Goal: Information Seeking & Learning: Learn about a topic

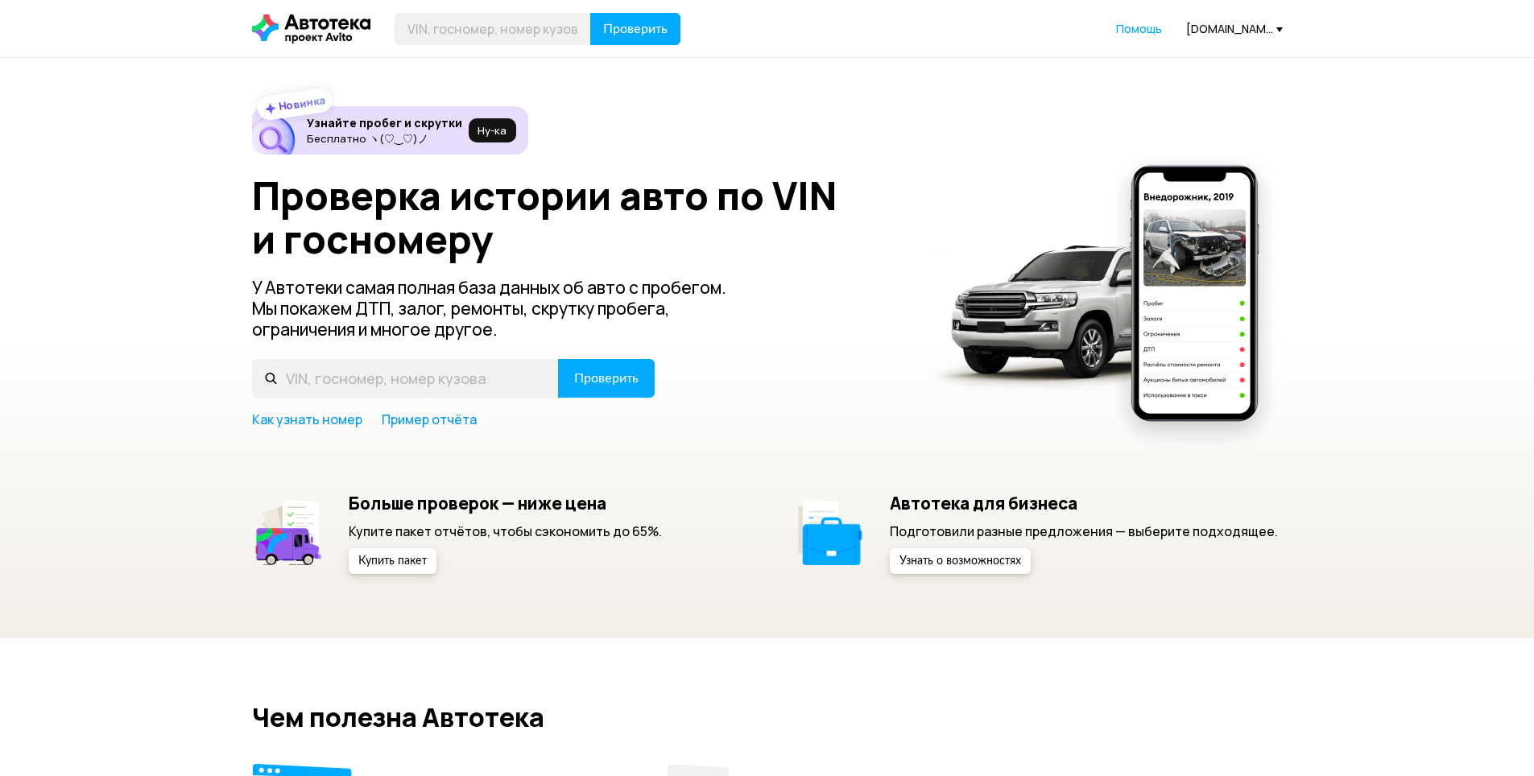
click at [392, 383] on input "text" at bounding box center [405, 378] width 307 height 39
type input "[US_VEHICLE_IDENTIFICATION_NUMBER]"
click at [607, 383] on span "Проверить" at bounding box center [606, 378] width 64 height 13
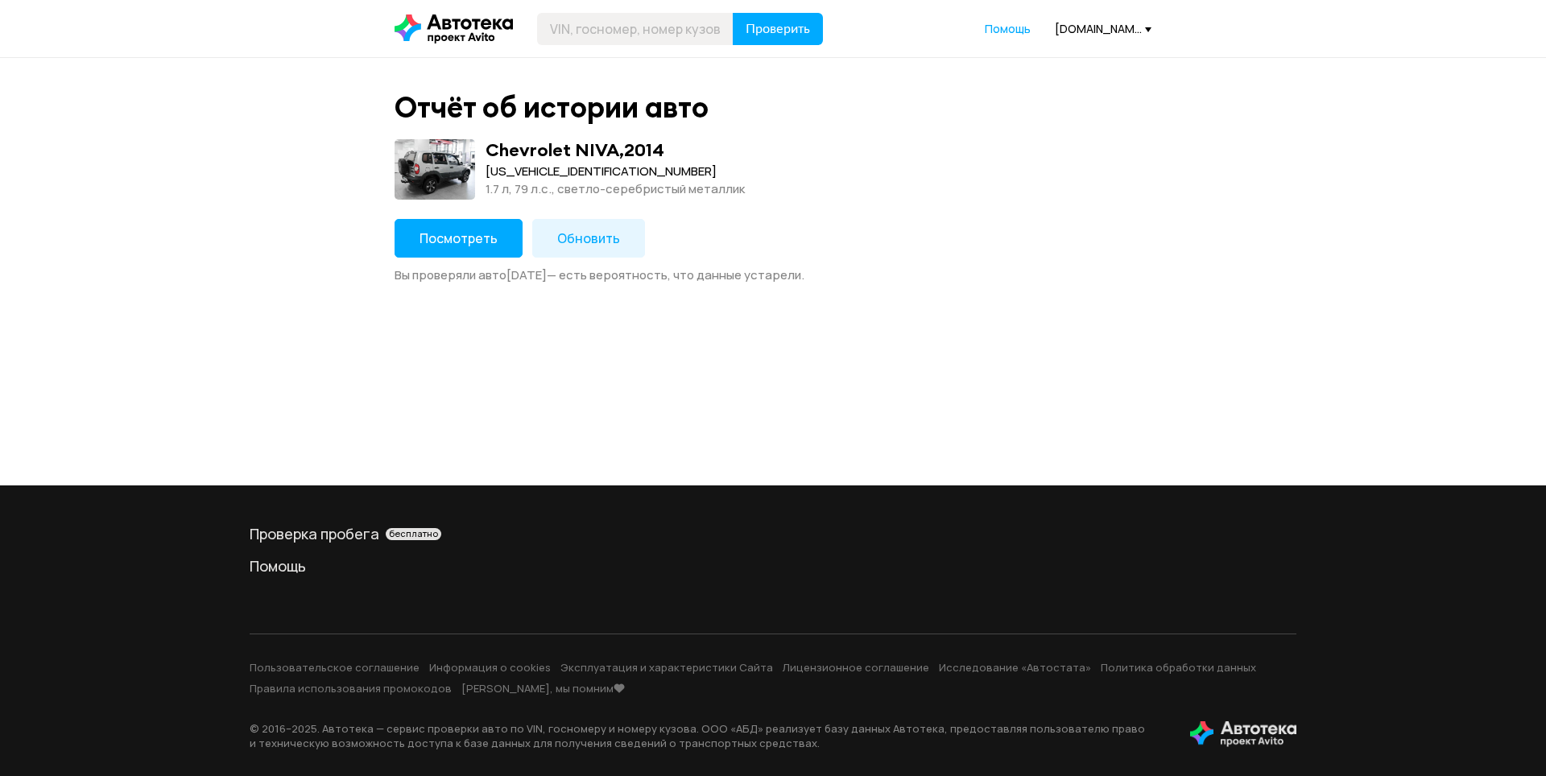
click at [478, 239] on span "Посмотреть" at bounding box center [459, 239] width 78 height 18
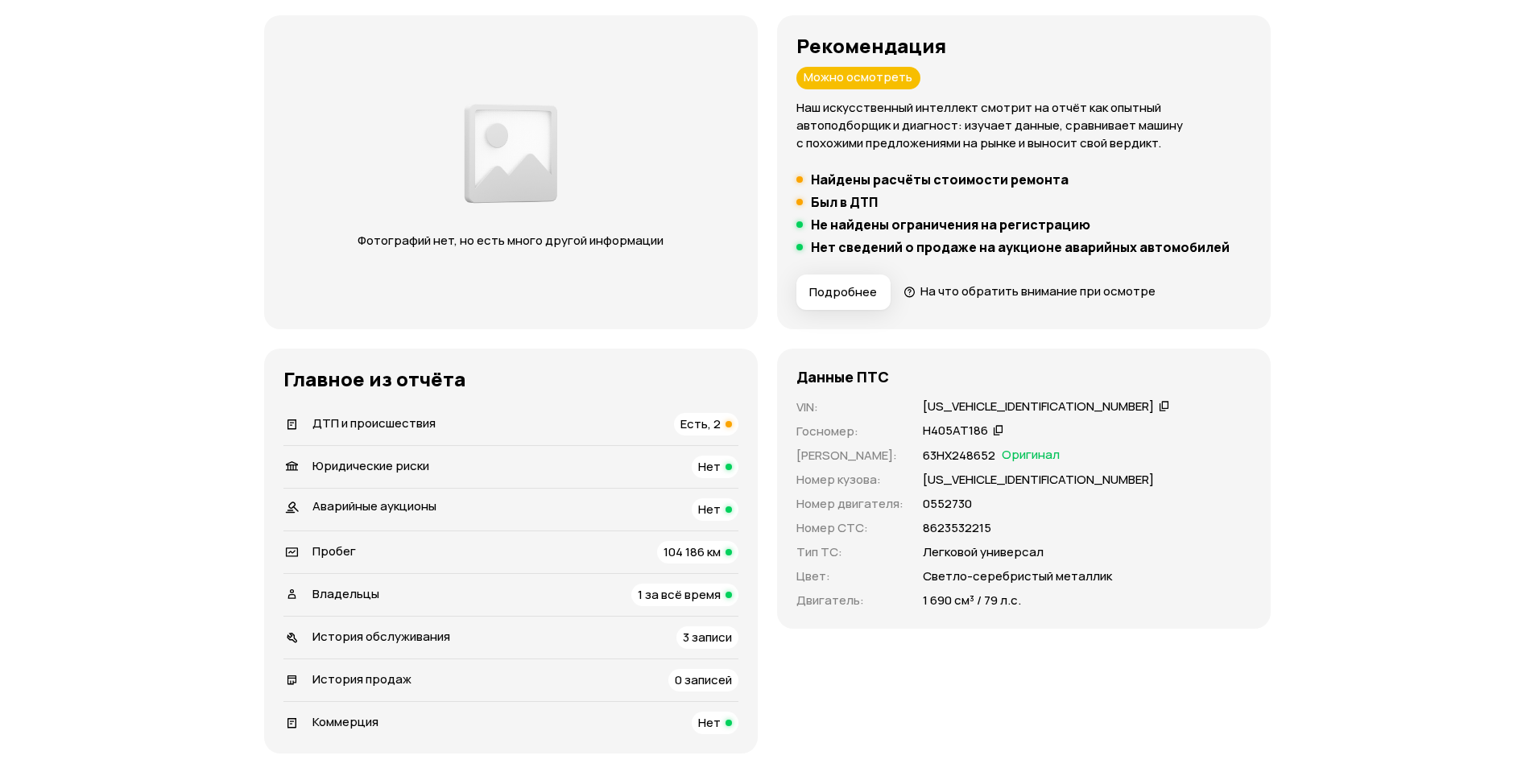
scroll to position [242, 0]
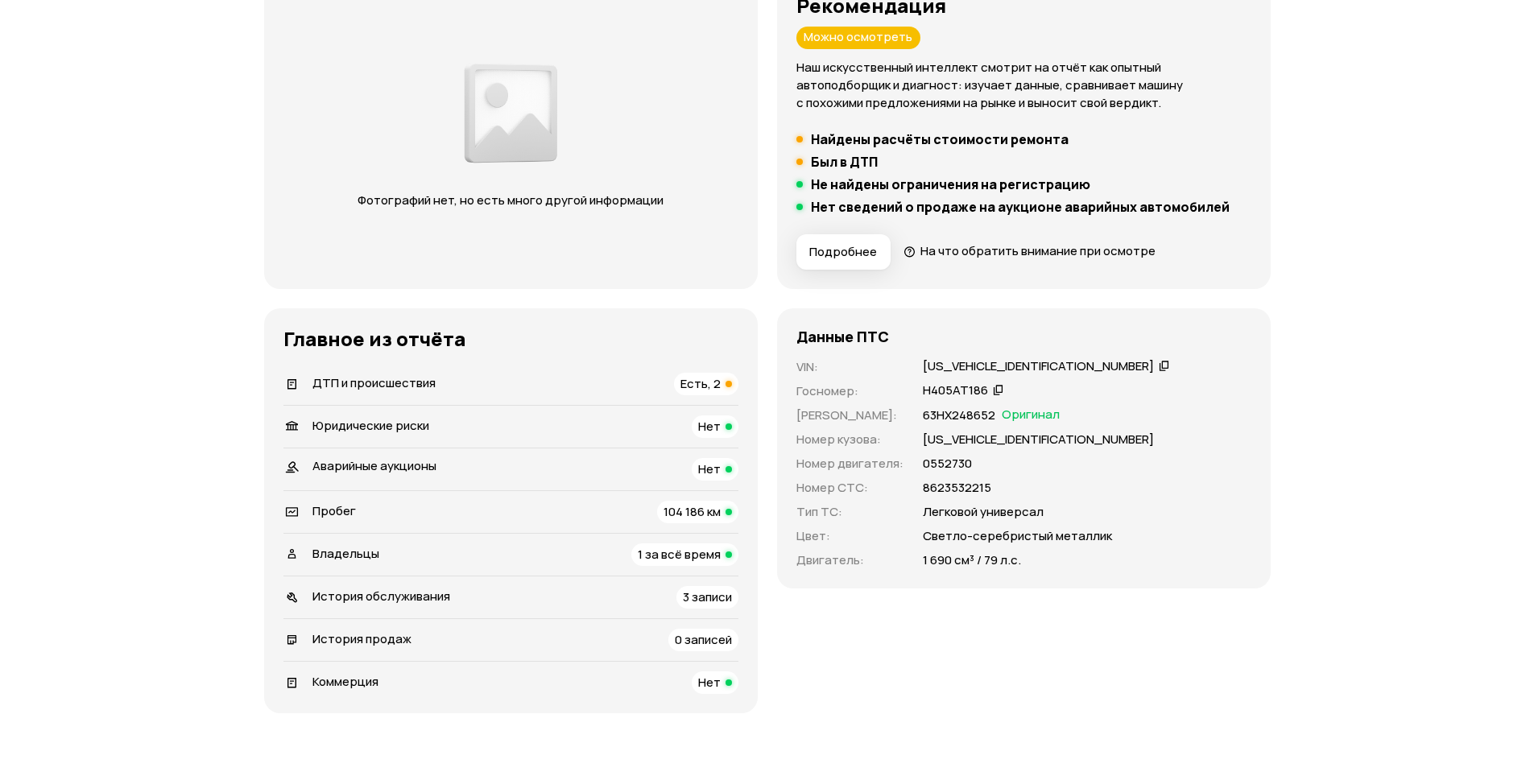
click at [359, 491] on li "Пробег 104 186 км" at bounding box center [511, 512] width 455 height 43
click at [412, 384] on span "ДТП и происшествия" at bounding box center [374, 383] width 123 height 17
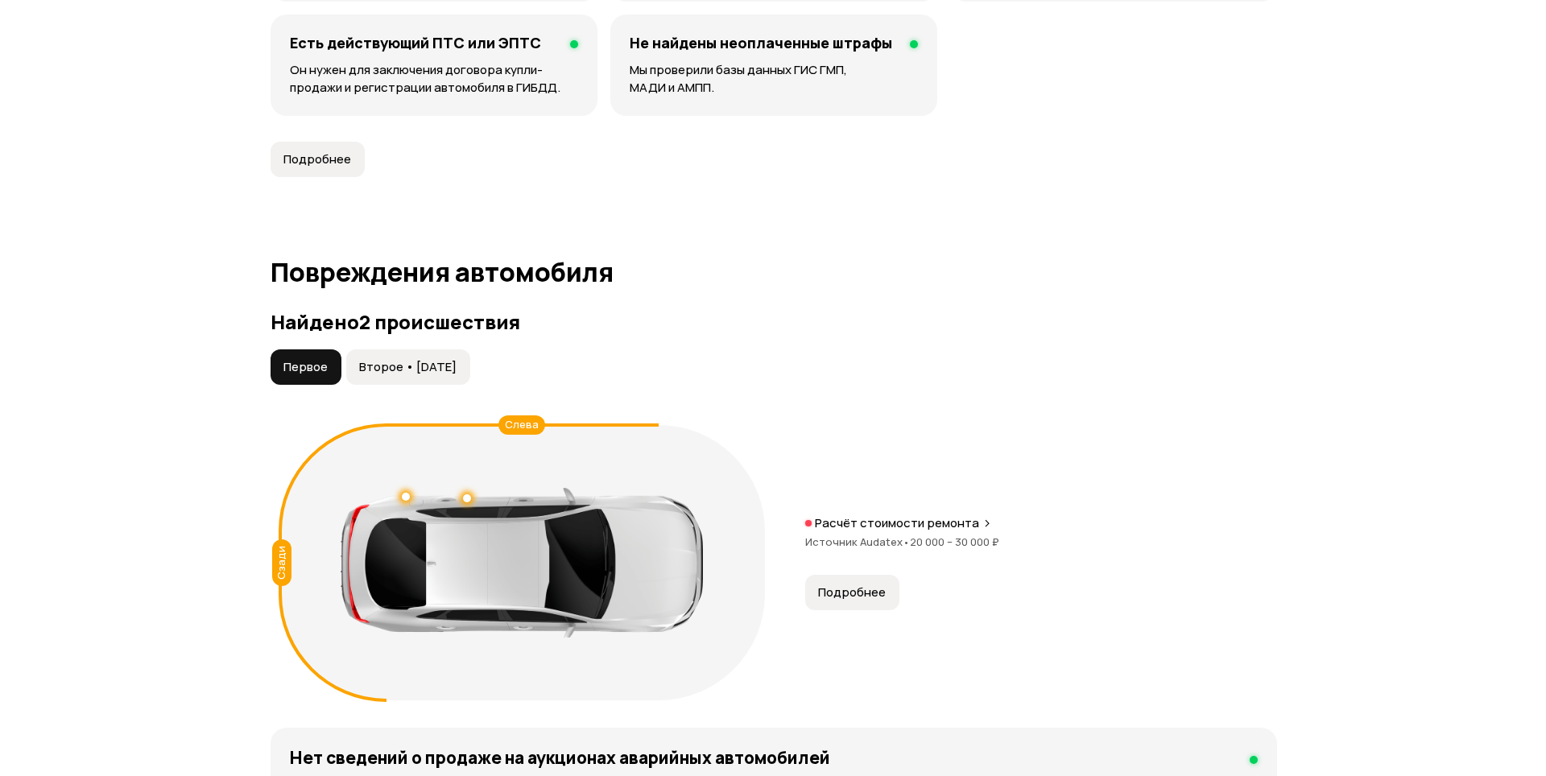
scroll to position [1669, 0]
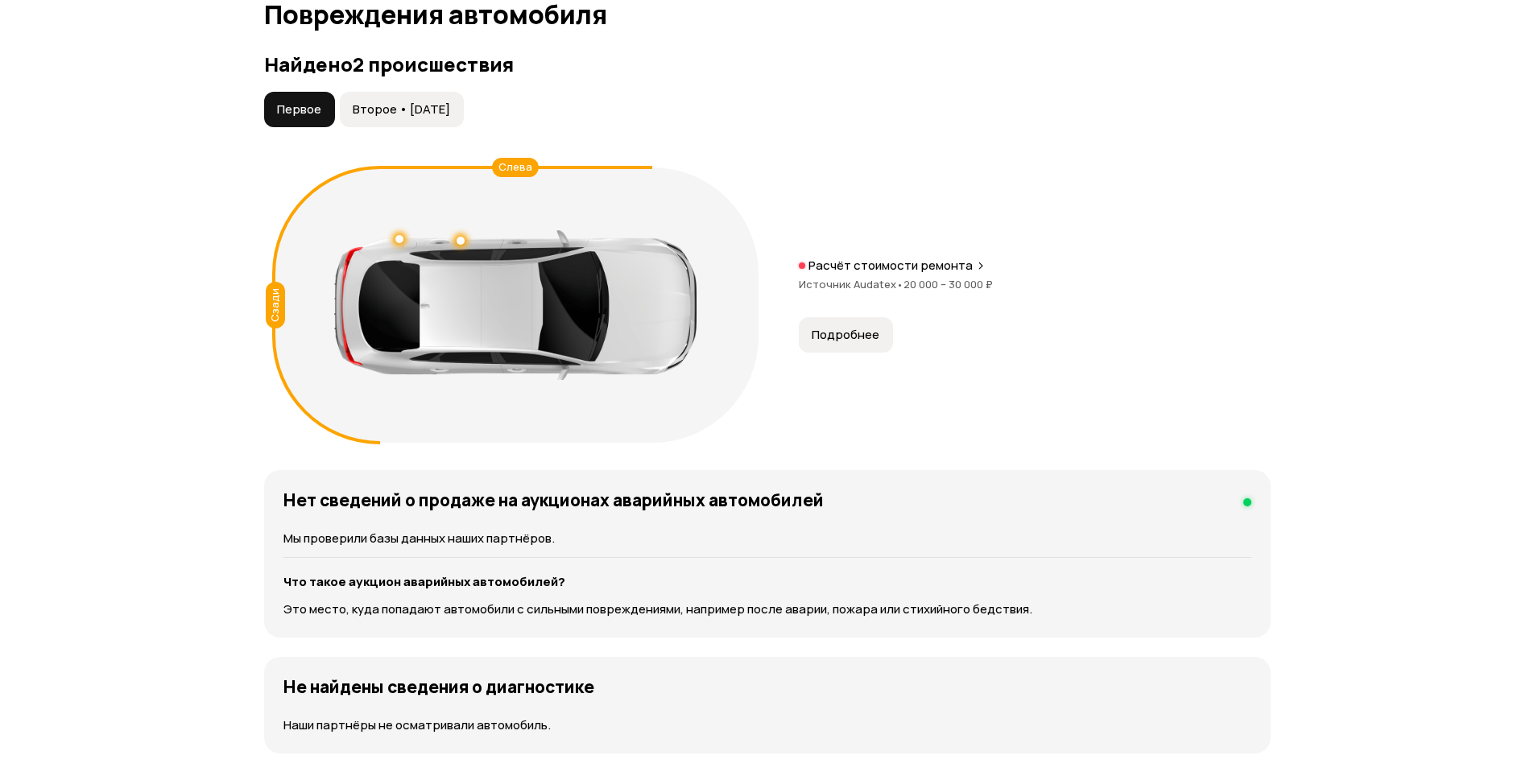
click at [872, 331] on span "Подробнее" at bounding box center [846, 335] width 68 height 16
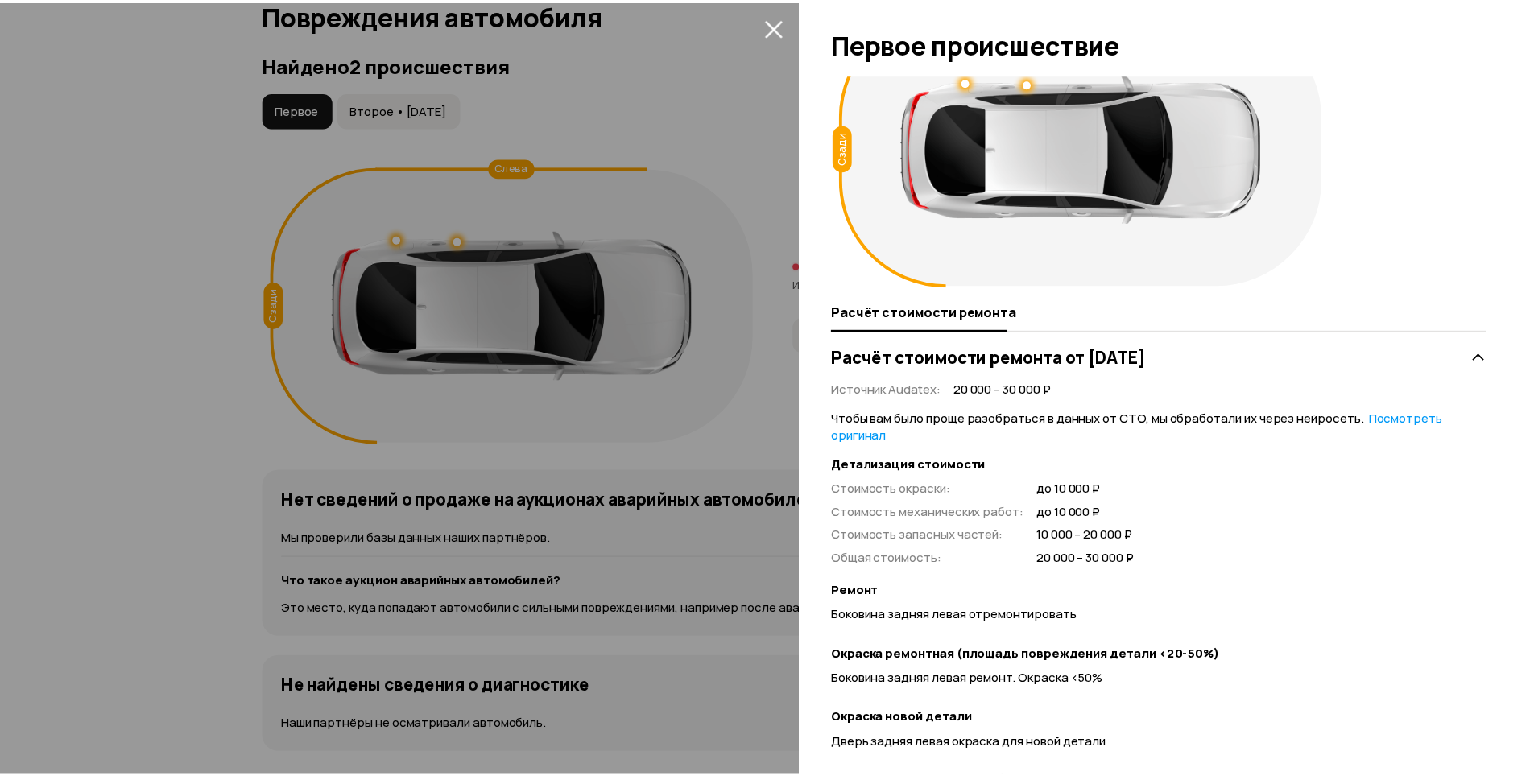
scroll to position [0, 0]
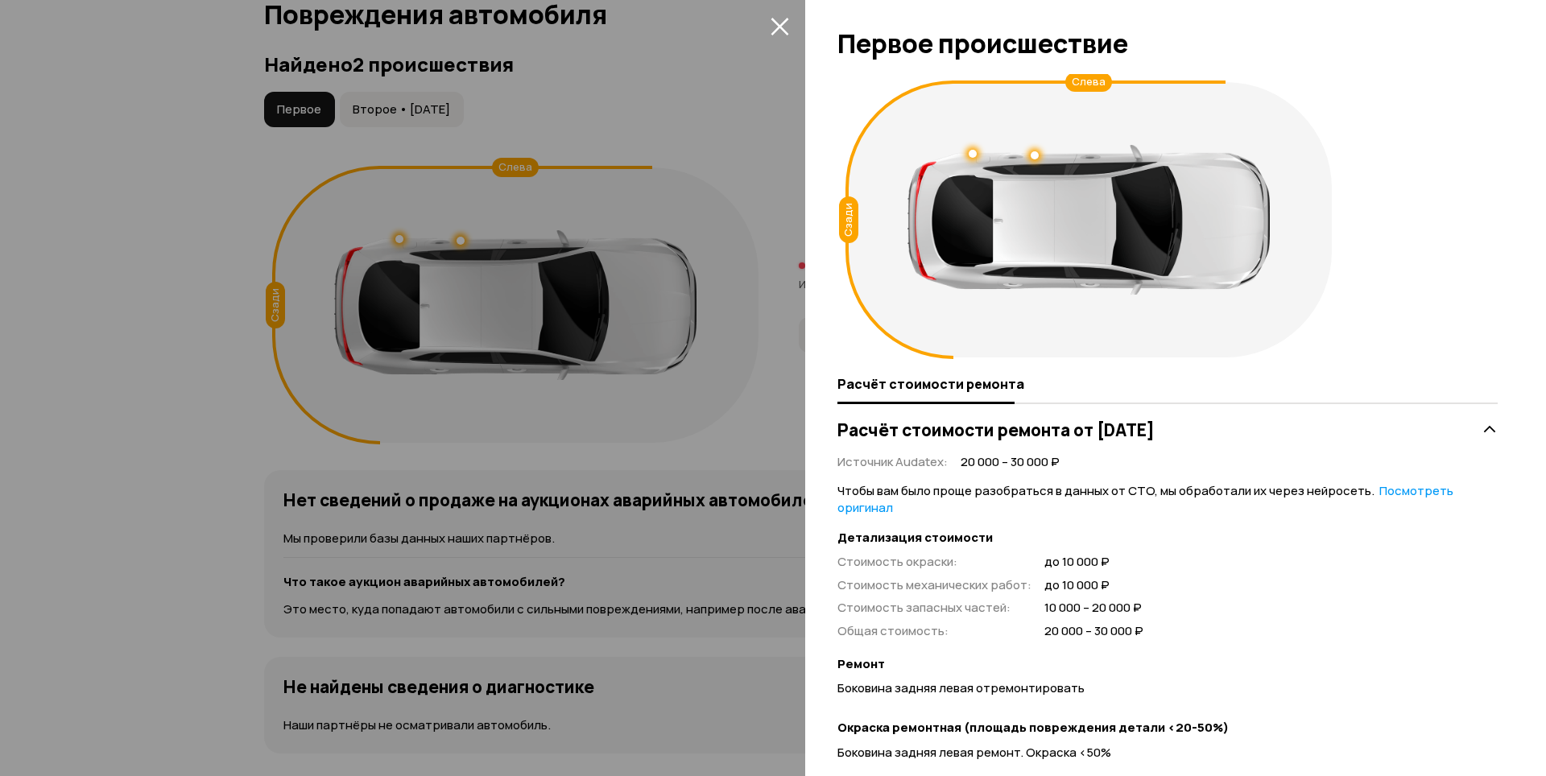
click at [780, 26] on icon "закрыть" at bounding box center [780, 27] width 18 height 18
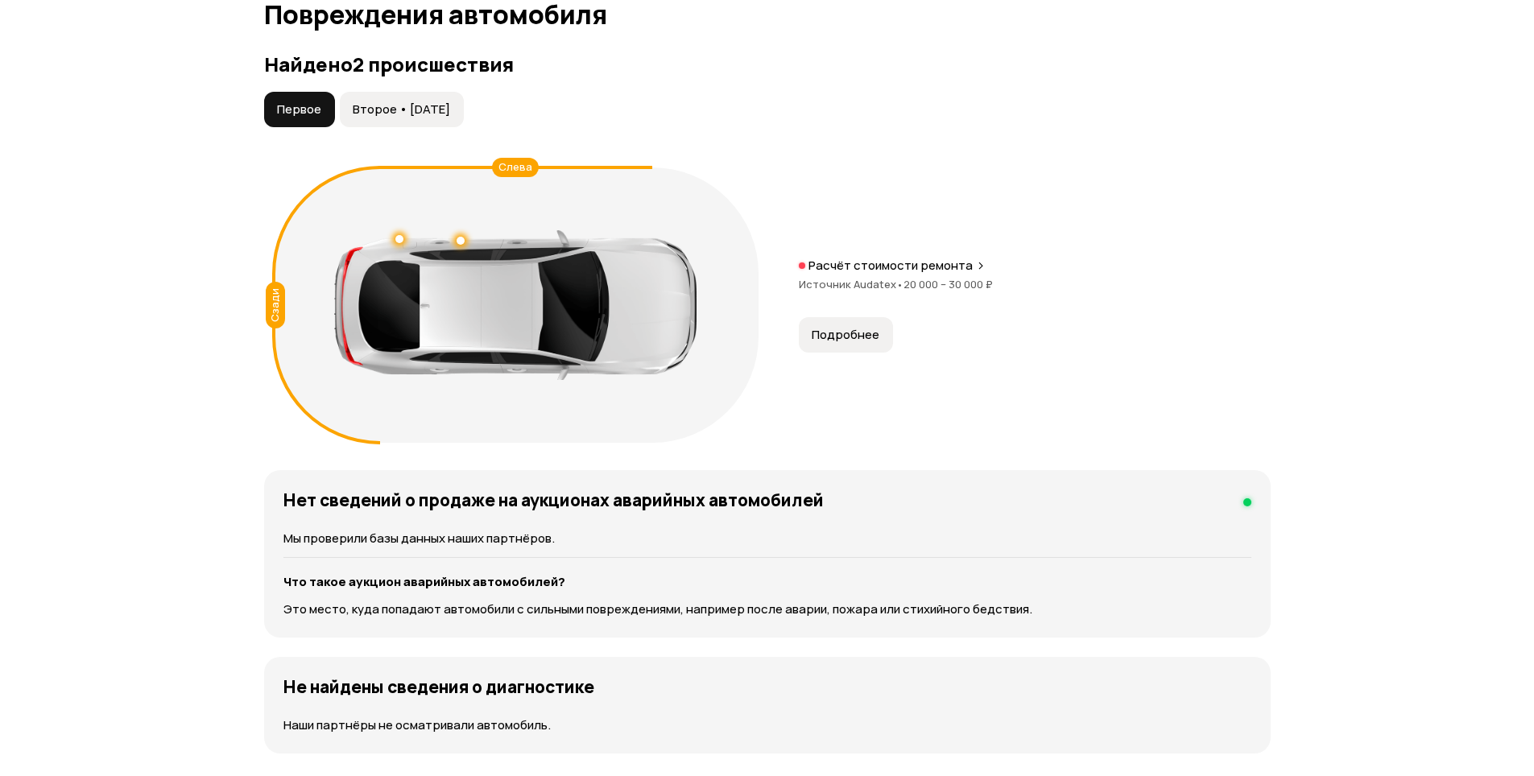
click at [434, 111] on span "Второе • [DATE]" at bounding box center [401, 109] width 97 height 16
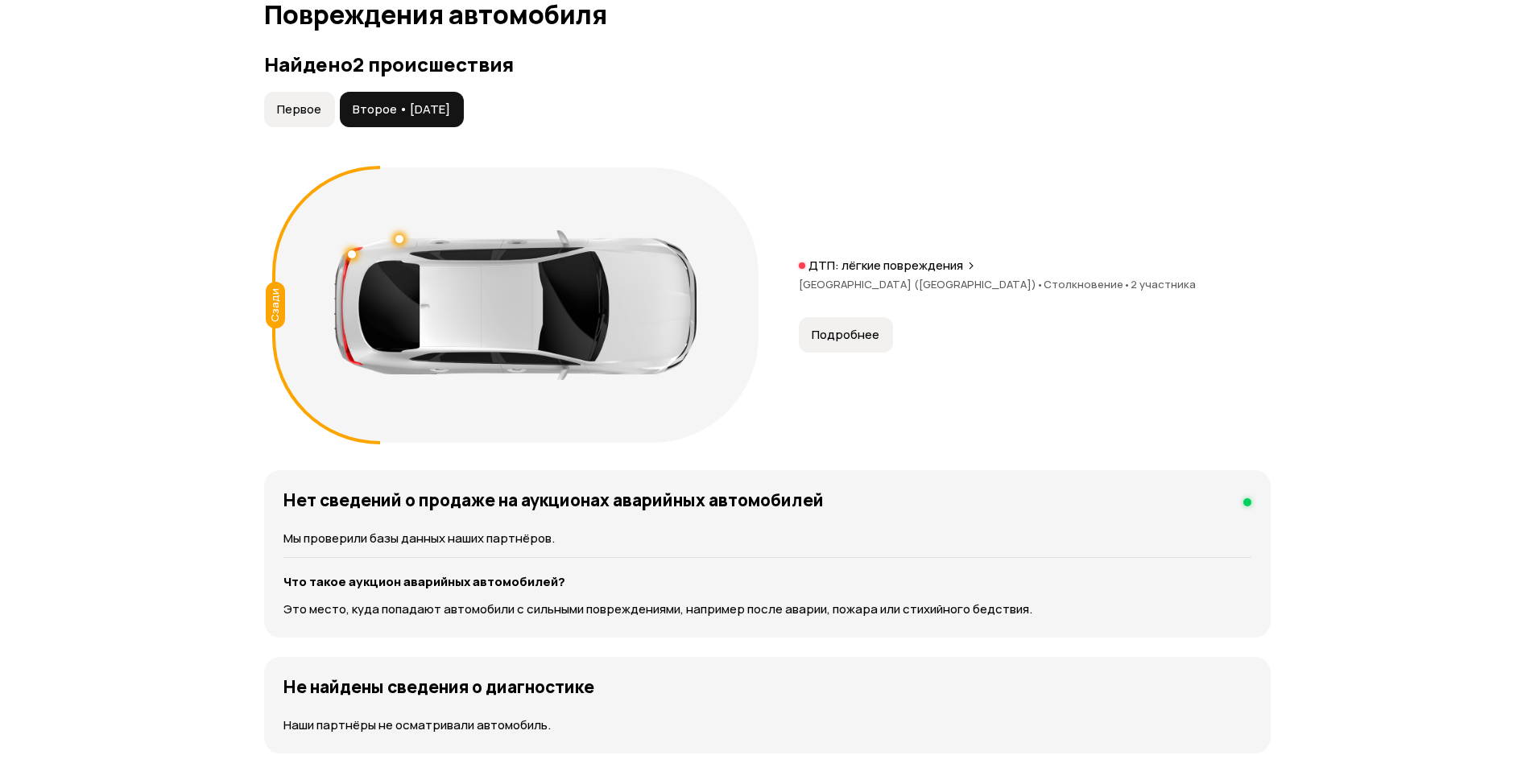
click at [871, 334] on span "Подробнее" at bounding box center [846, 335] width 68 height 16
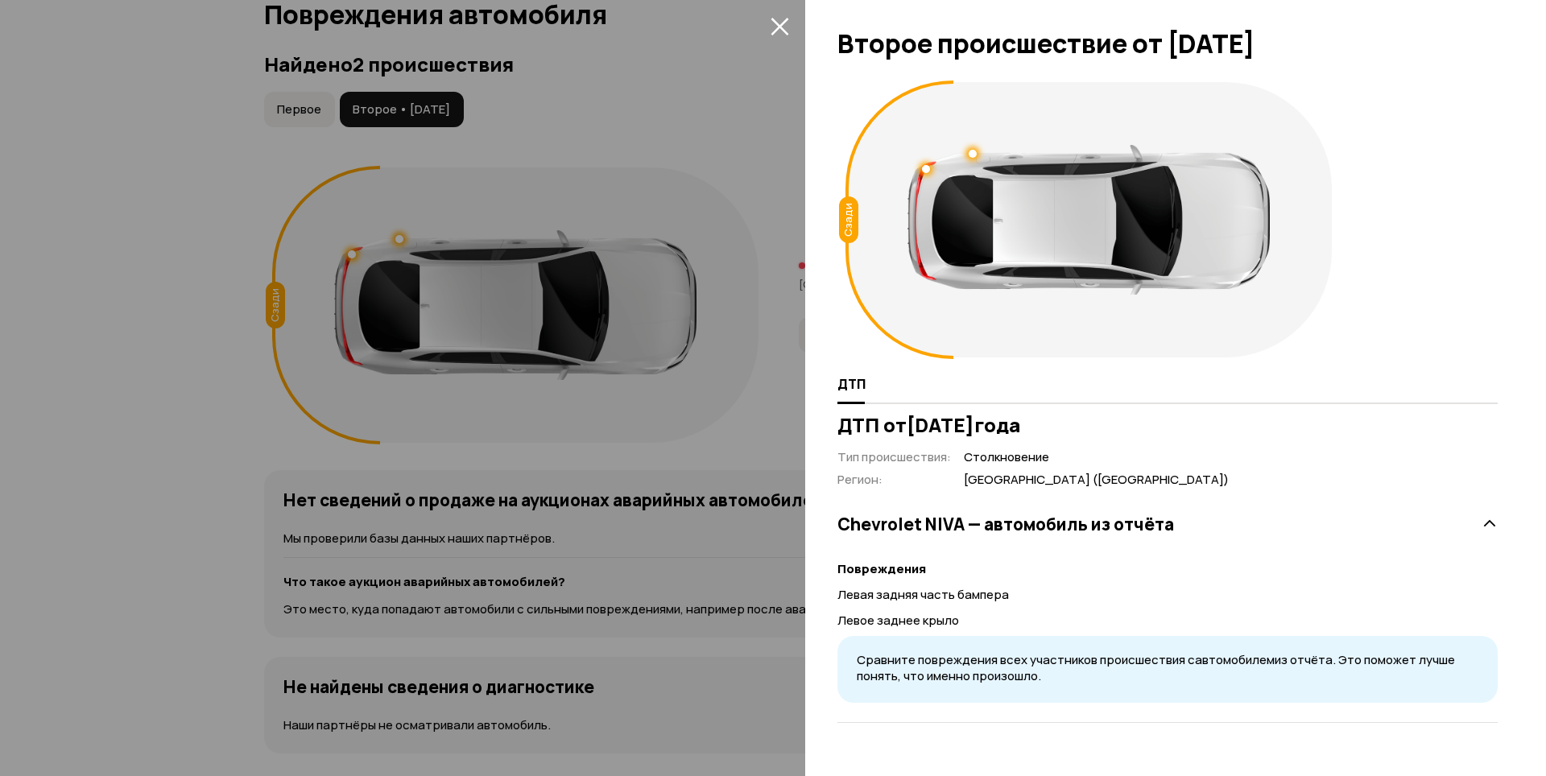
click at [784, 29] on icon "закрыть" at bounding box center [780, 27] width 18 height 18
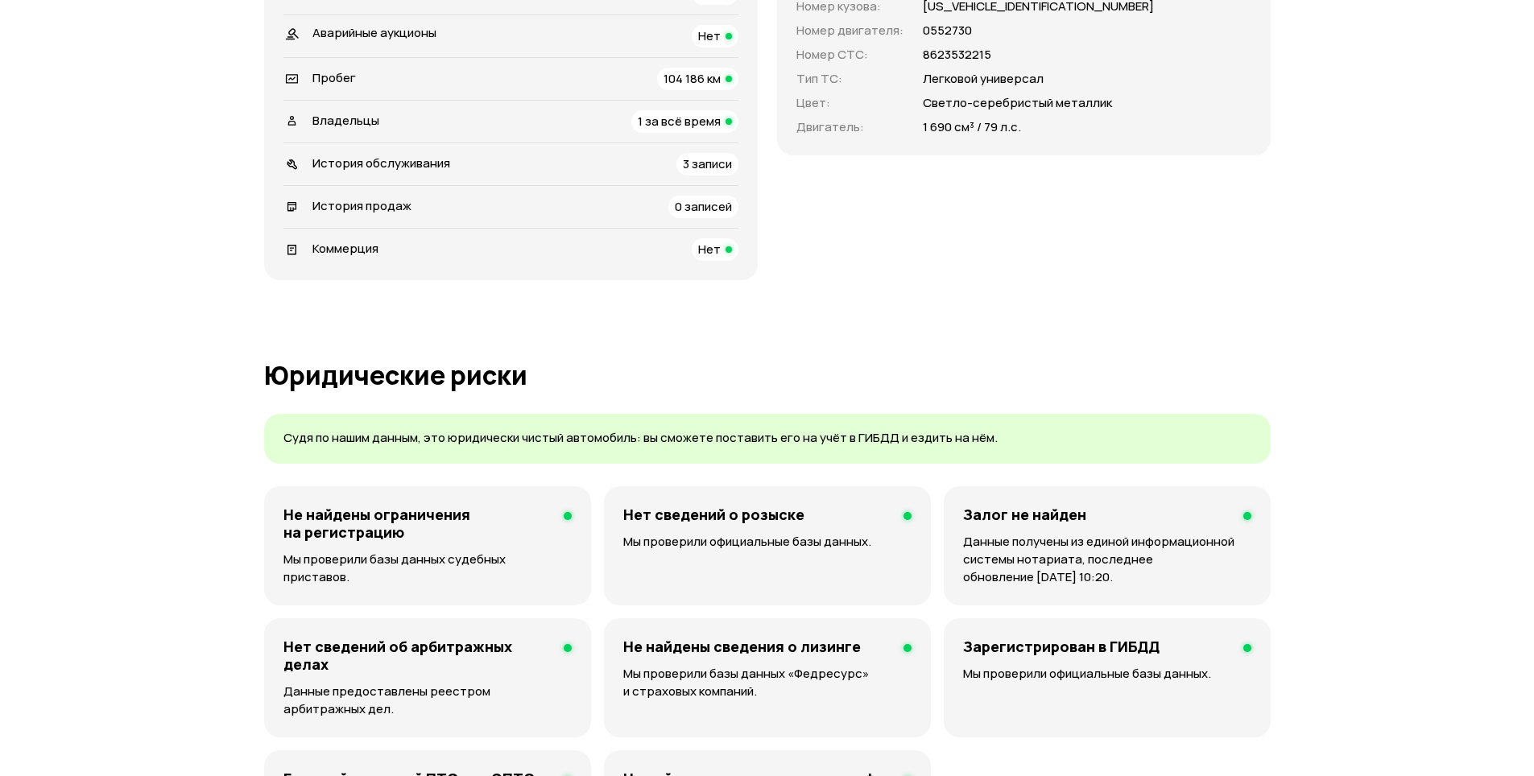
scroll to position [380, 0]
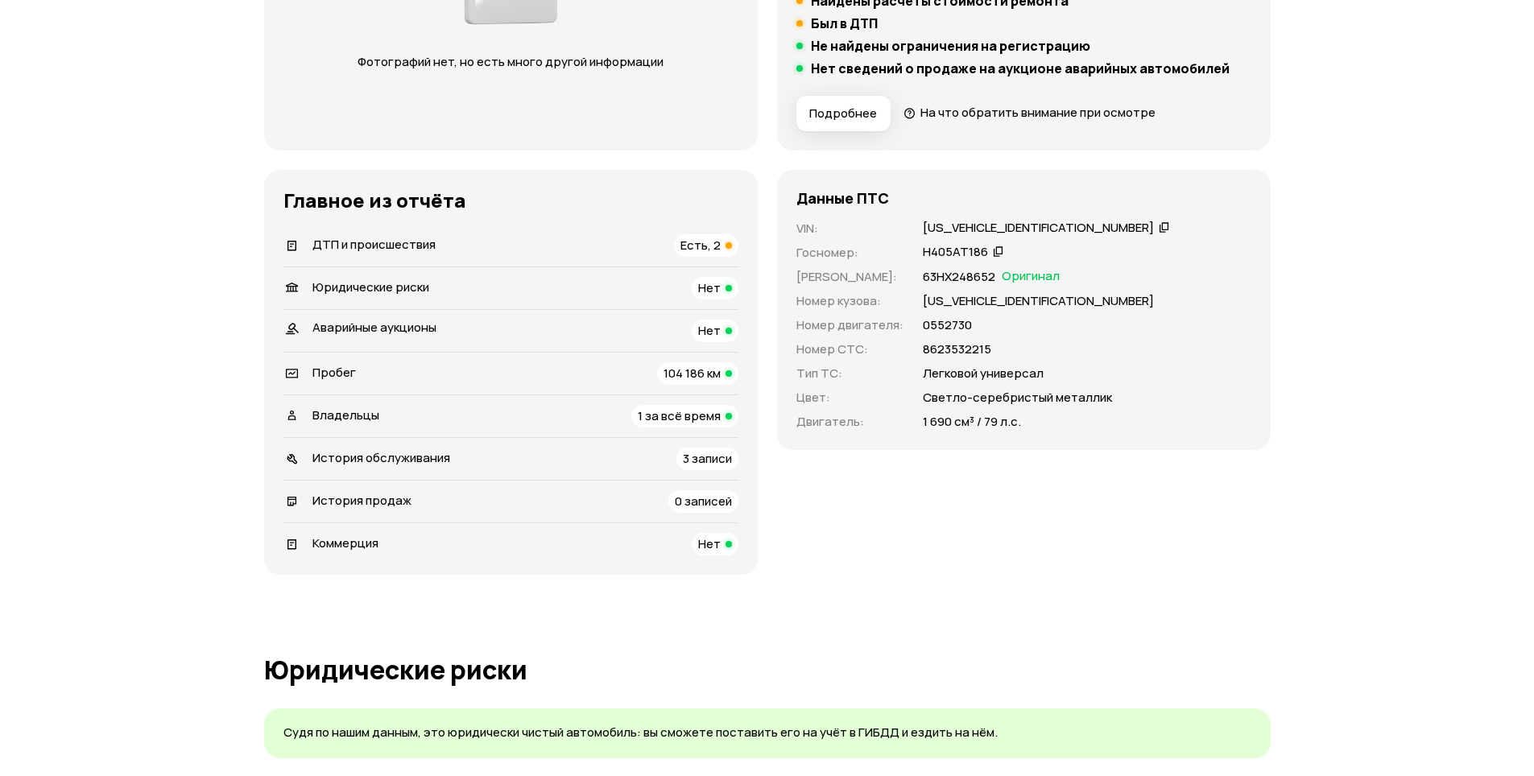
click at [441, 423] on div "Владельцы 1 за всё время" at bounding box center [511, 416] width 455 height 23
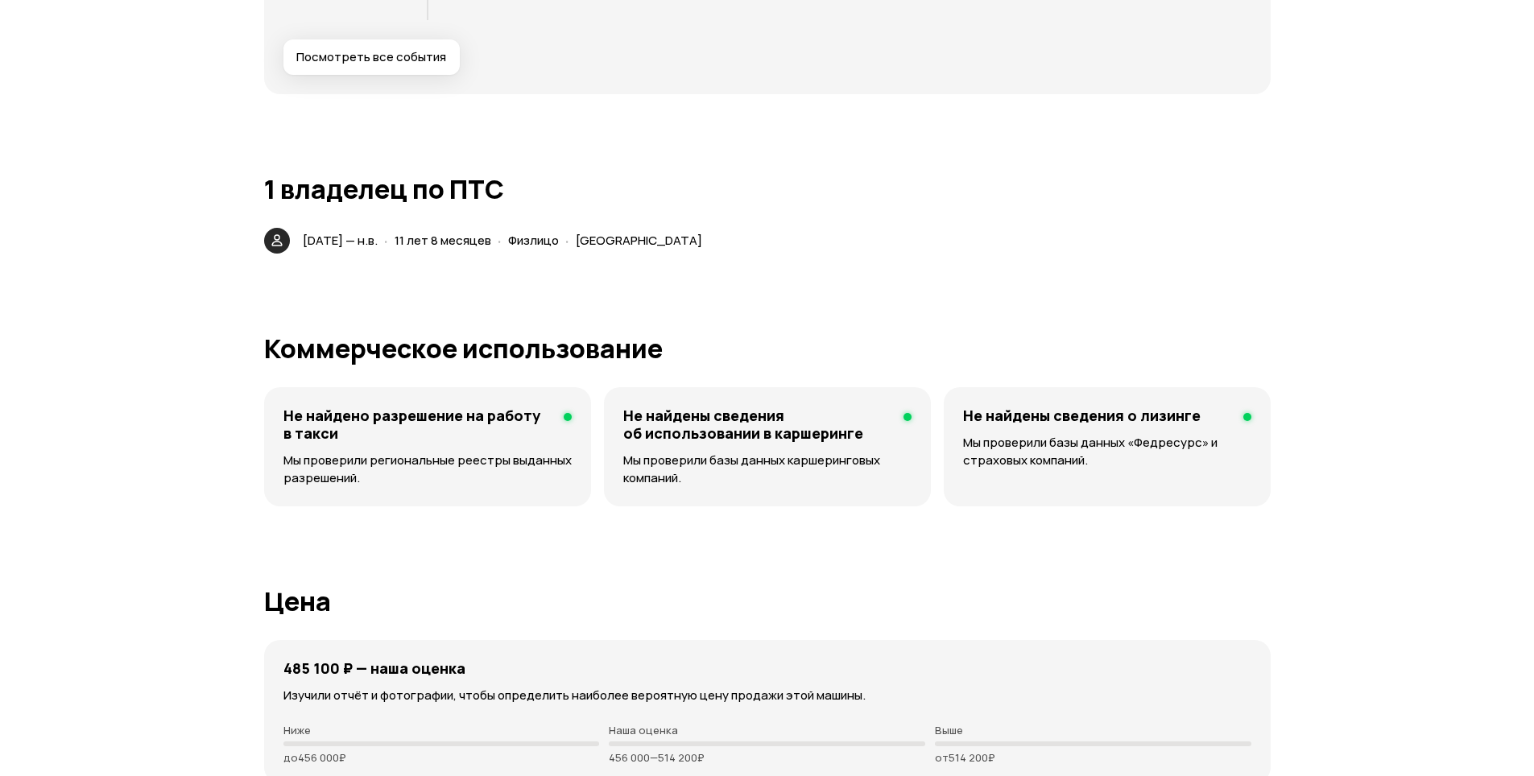
scroll to position [3421, 0]
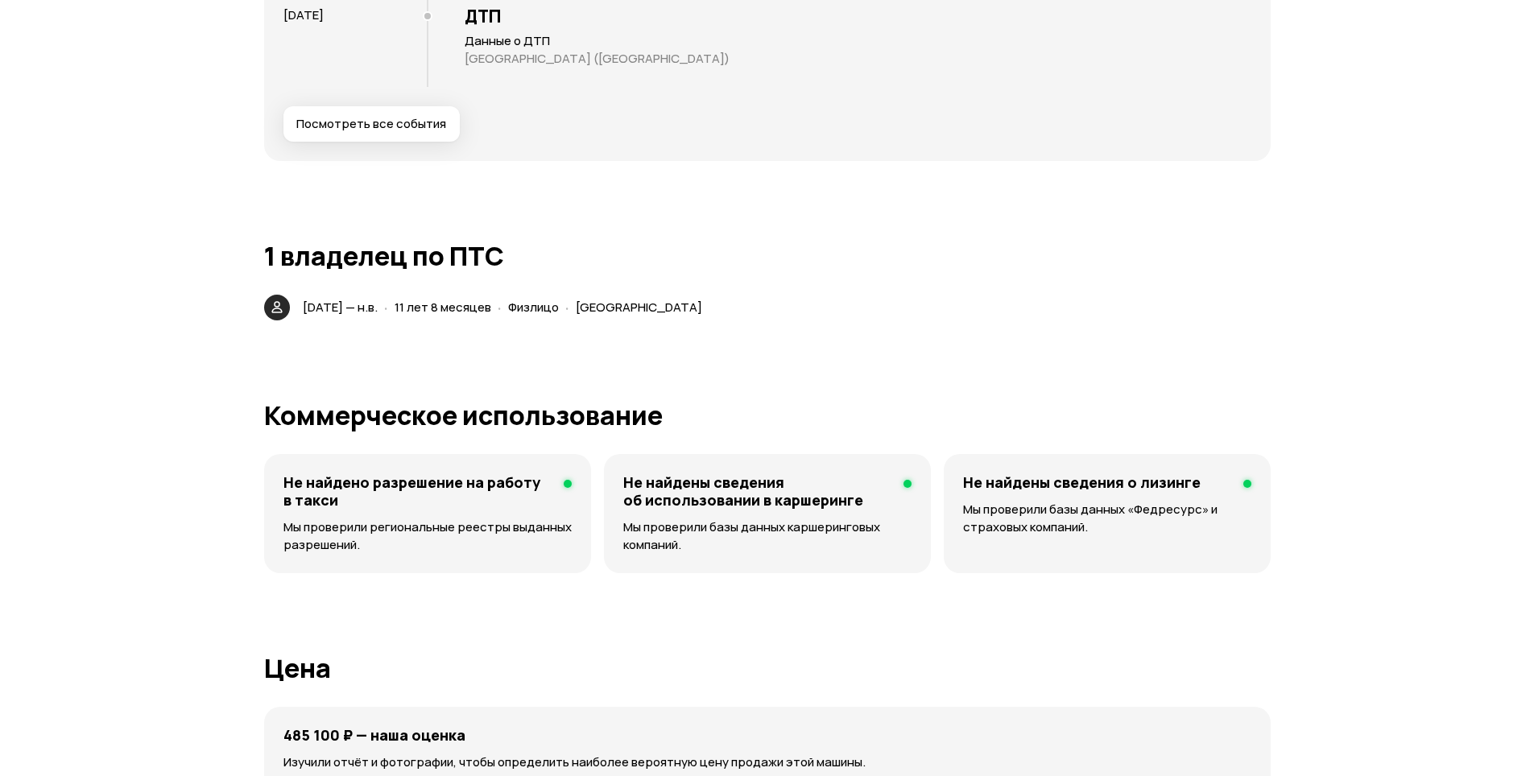
drag, startPoint x: 259, startPoint y: 302, endPoint x: 633, endPoint y: 342, distance: 375.8
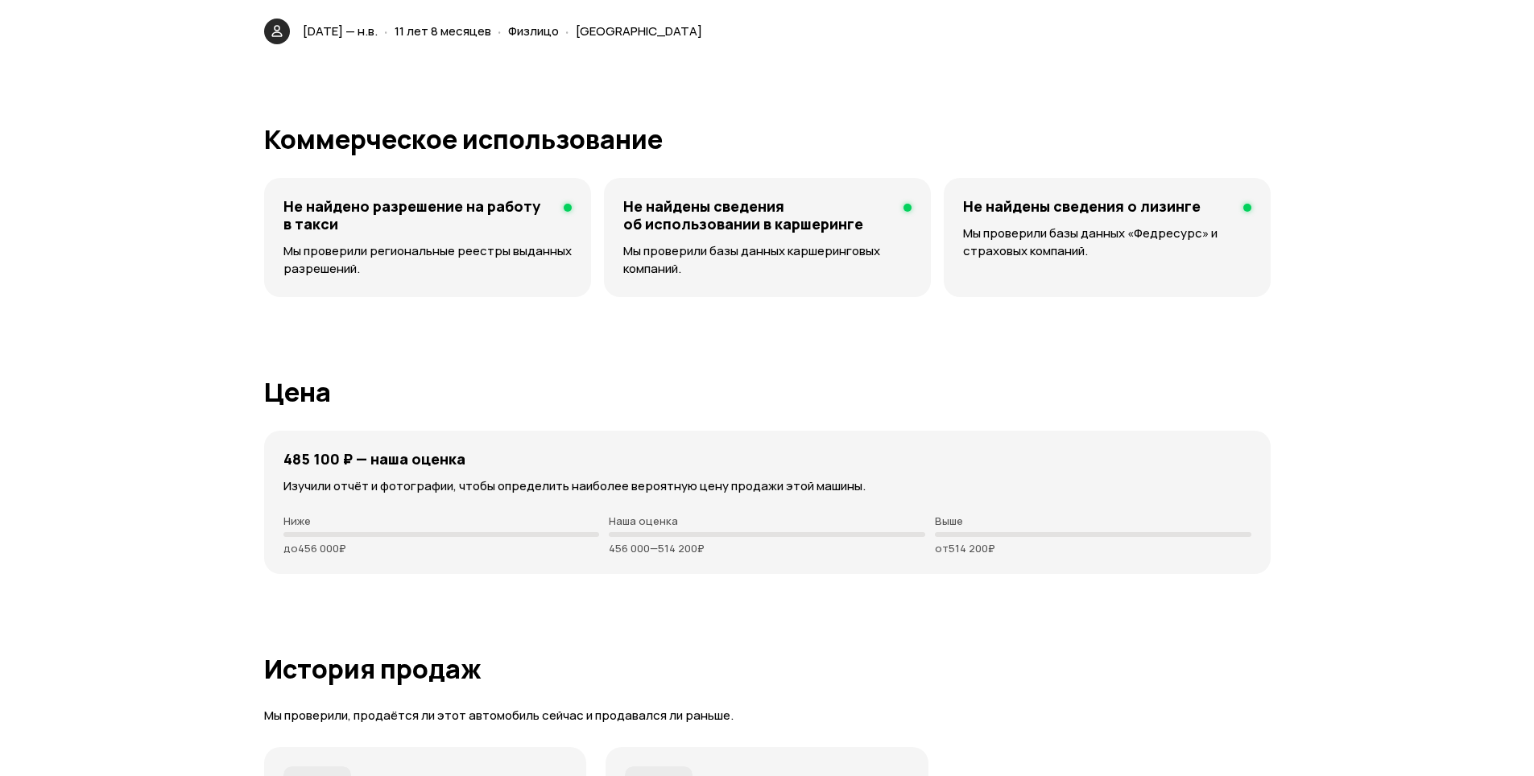
scroll to position [3705, 0]
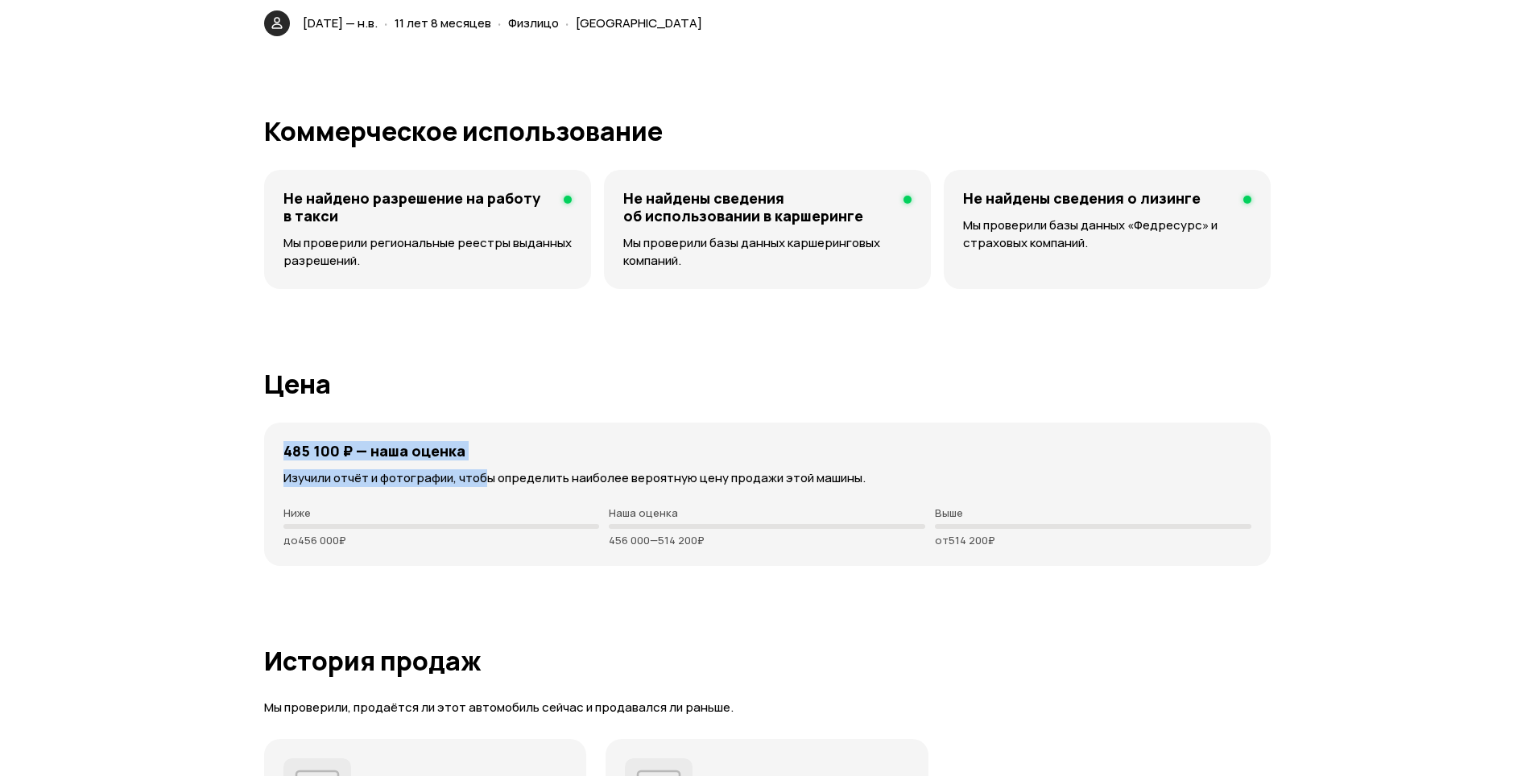
drag, startPoint x: 485, startPoint y: 465, endPoint x: 279, endPoint y: 449, distance: 206.0
click at [279, 449] on div "485 100 ₽ — наша оценка Изучили отчёт и фотографии, чтобы определить наиболее в…" at bounding box center [767, 494] width 1007 height 143
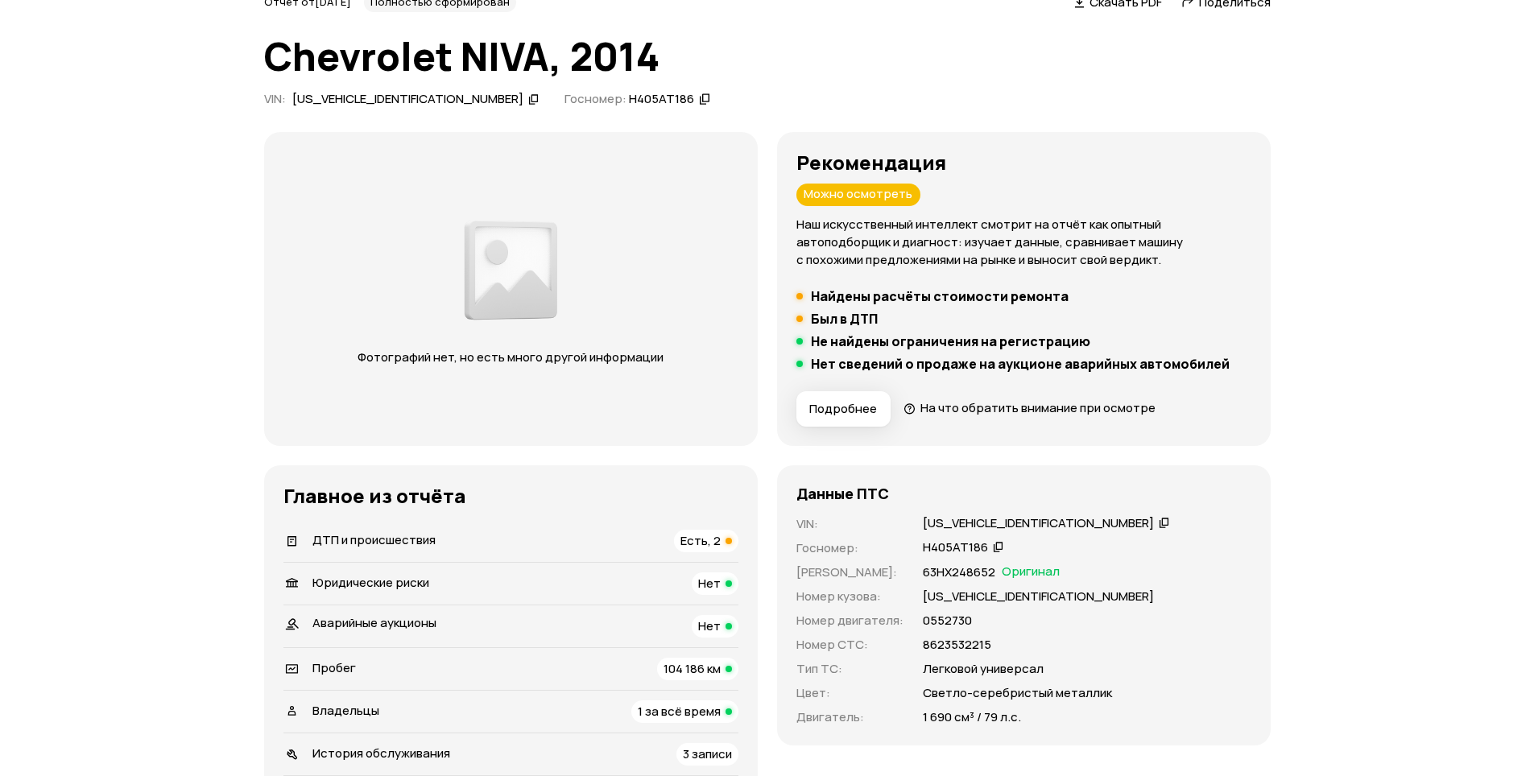
scroll to position [0, 0]
